Goal: Transaction & Acquisition: Purchase product/service

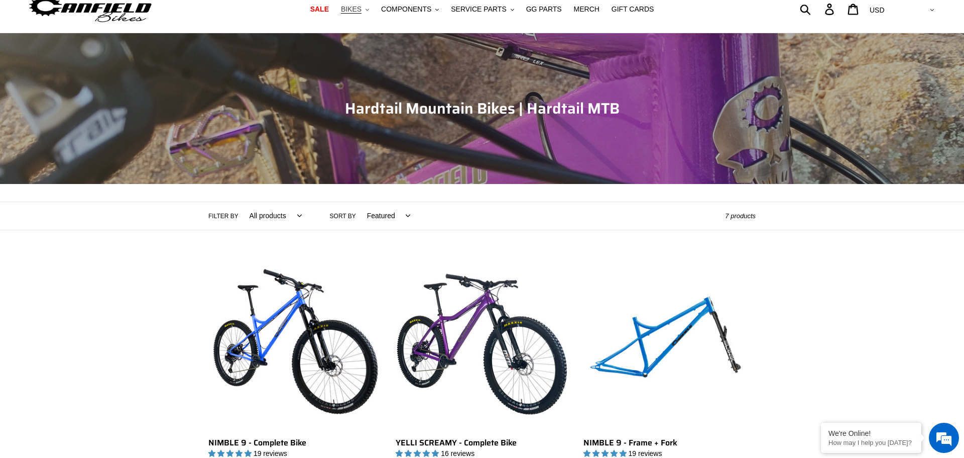
click at [374, 12] on button "BIKES .cls-1{fill:#231f20}" at bounding box center [355, 10] width 38 height 14
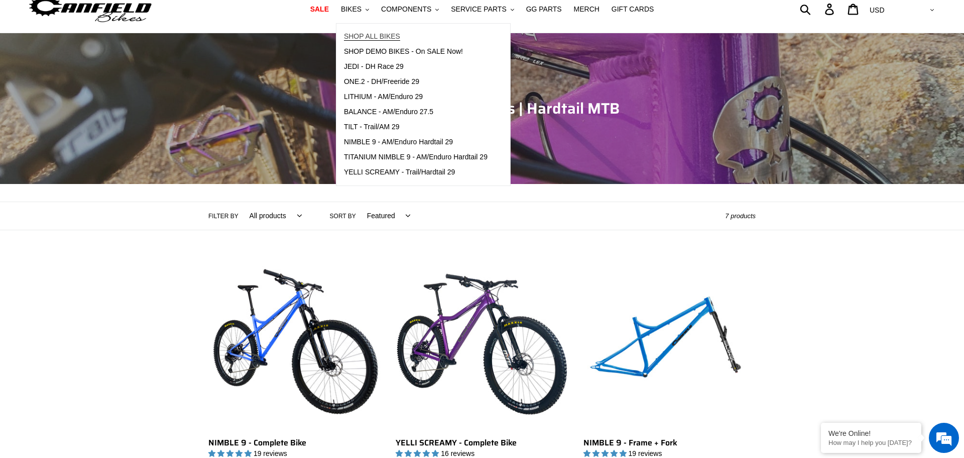
click at [391, 32] on span "SHOP ALL BIKES" at bounding box center [372, 36] width 56 height 9
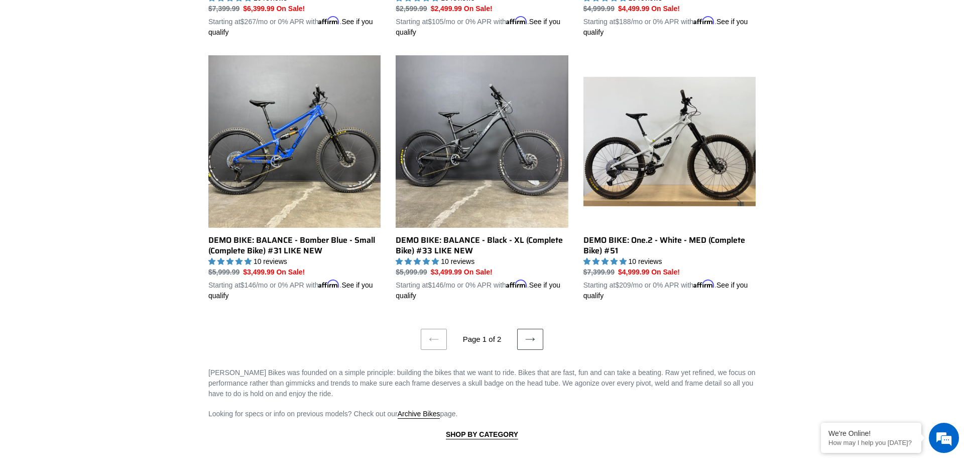
scroll to position [2012, 0]
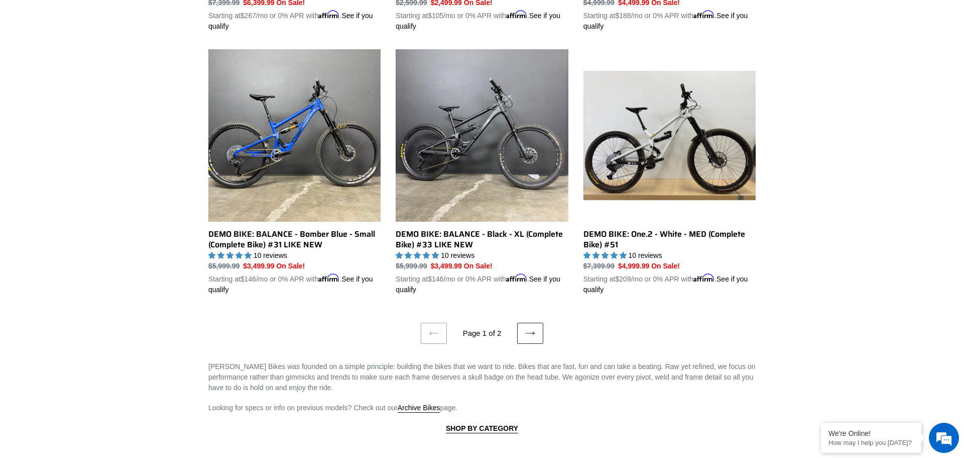
click at [529, 336] on icon at bounding box center [530, 333] width 10 height 10
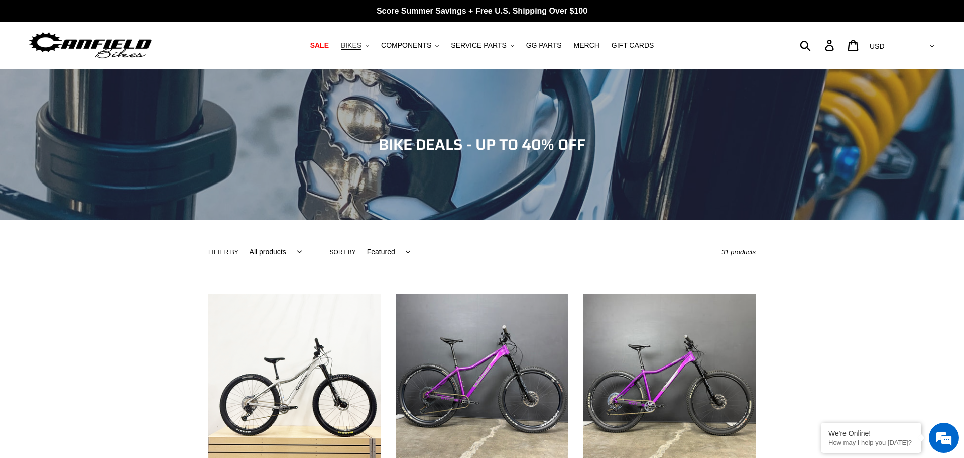
click at [372, 47] on button "BIKES .cls-1{fill:#231f20}" at bounding box center [355, 46] width 38 height 14
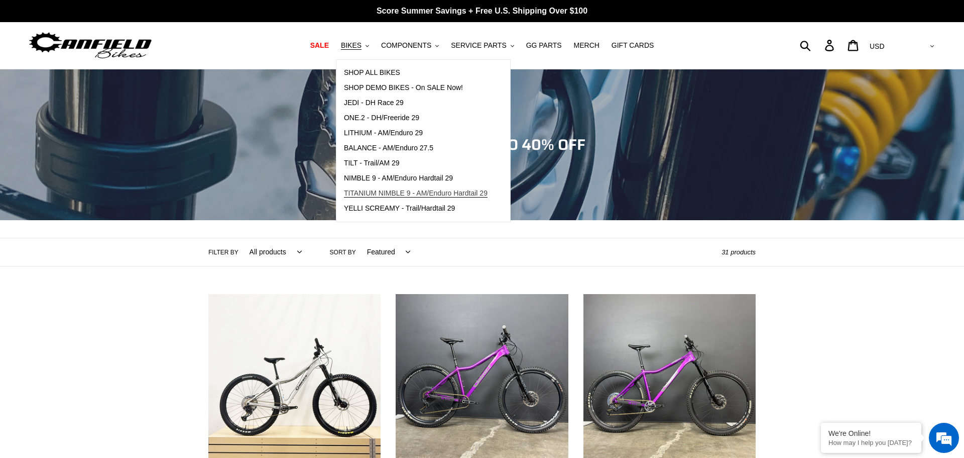
click at [403, 191] on span "TITANIUM NIMBLE 9 - AM/Enduro Hardtail 29" at bounding box center [416, 193] width 144 height 9
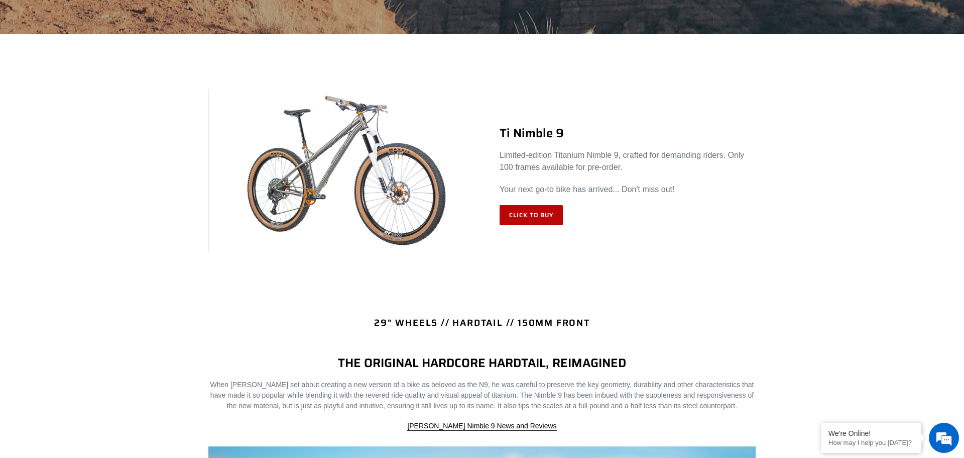
click at [533, 208] on link "Click to Buy" at bounding box center [531, 215] width 63 height 20
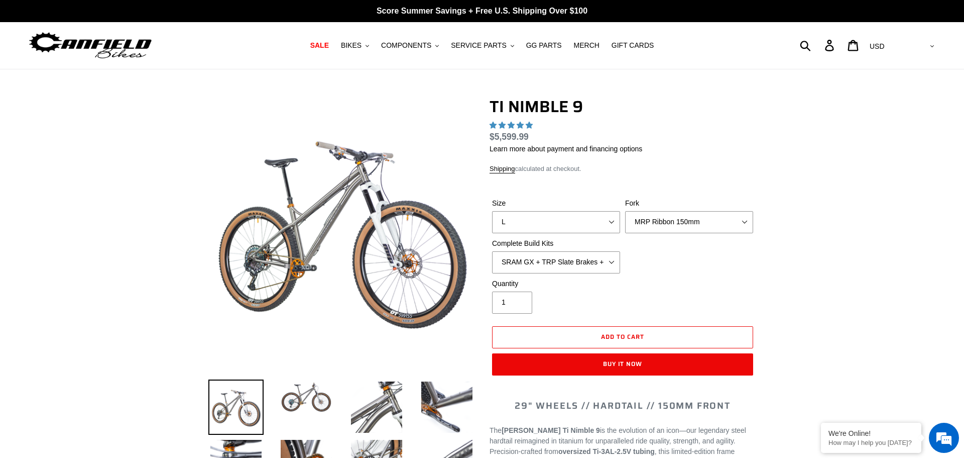
select select "M"
click at [492, 211] on select "S M L XL / XXL (Specify at checkout)" at bounding box center [556, 222] width 128 height 22
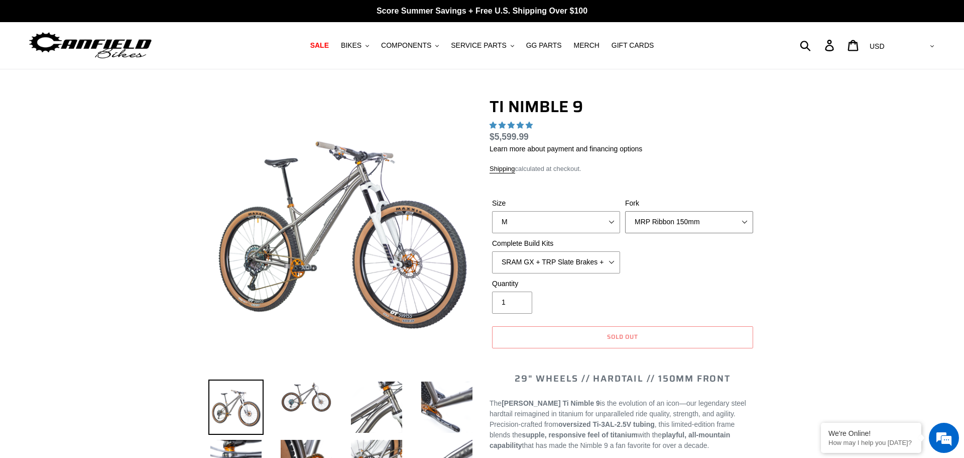
click at [657, 219] on select "MRP Ribbon 150mm RockShox Lyrik 150mm Fox Factory 36 150mm Cane Creek Helm 150m…" at bounding box center [689, 222] width 128 height 22
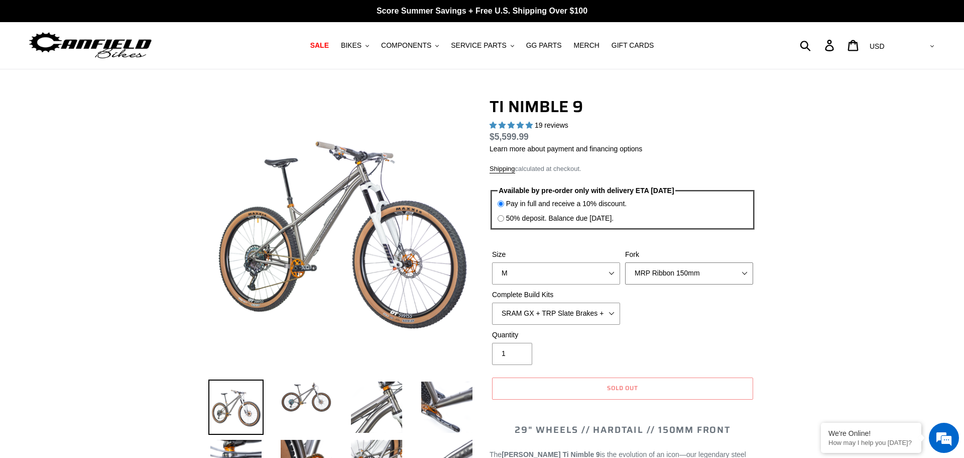
select select "highest-rating"
select select "Fork - None"
click at [625, 262] on select "MRP Ribbon 150mm RockShox Lyrik 150mm Fox Factory 36 150mm Cane Creek Helm 150m…" at bounding box center [689, 273] width 128 height 22
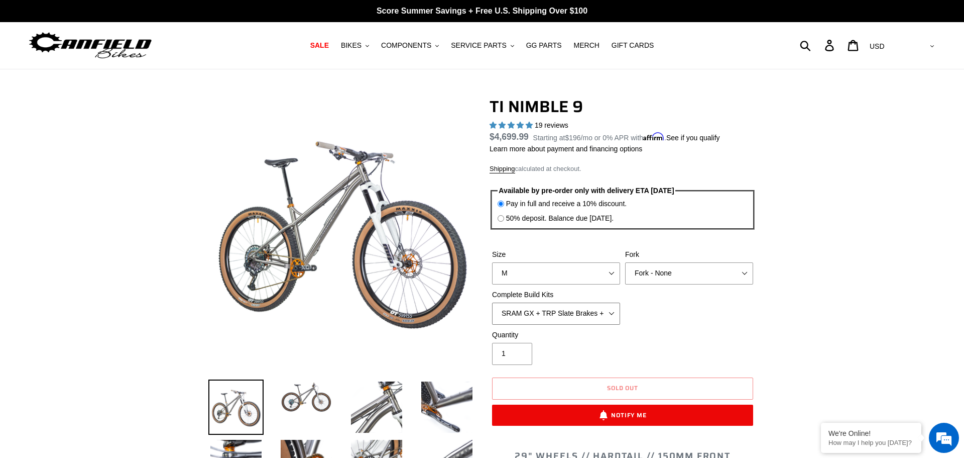
click at [580, 307] on select "SRAM GX + TRP Slate Brakes + Rotors + e13 LG-1 Wheels SHIMANO XT + SHIMANO brak…" at bounding box center [556, 313] width 128 height 22
select select "Complete Build Kit - None (Contact us for Custom Builds)"
click at [492, 302] on select "SRAM GX + TRP Slate Brakes + Rotors + e13 LG-1 Wheels SHIMANO XT + SHIMANO brak…" at bounding box center [556, 313] width 128 height 22
